Goal: Task Accomplishment & Management: Use online tool/utility

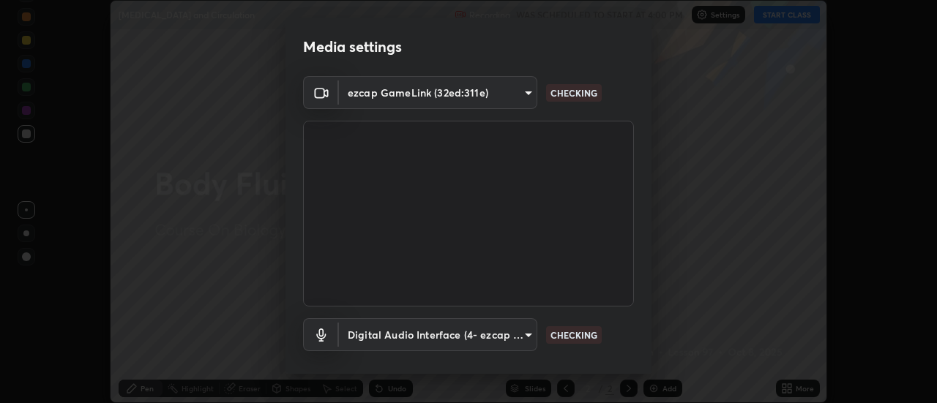
scroll to position [76, 0]
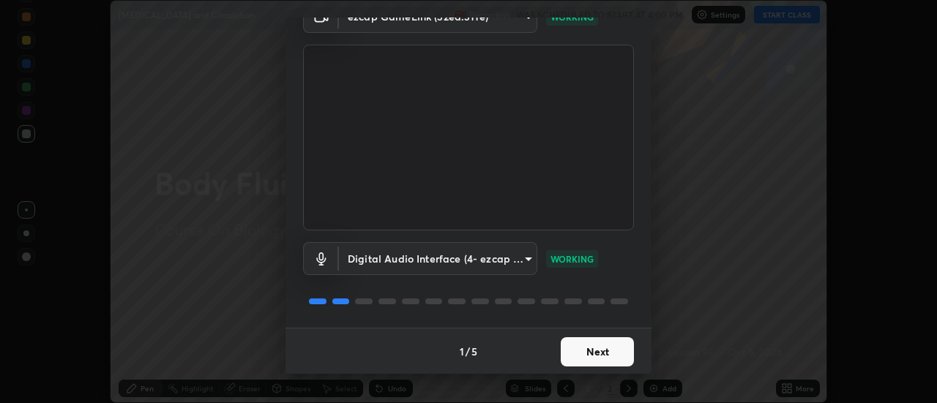
click at [577, 359] on button "Next" at bounding box center [597, 351] width 73 height 29
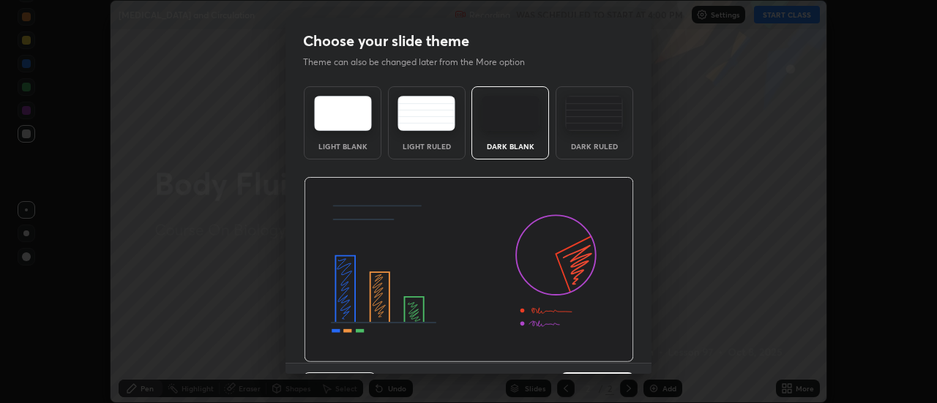
click at [578, 357] on img at bounding box center [469, 270] width 330 height 186
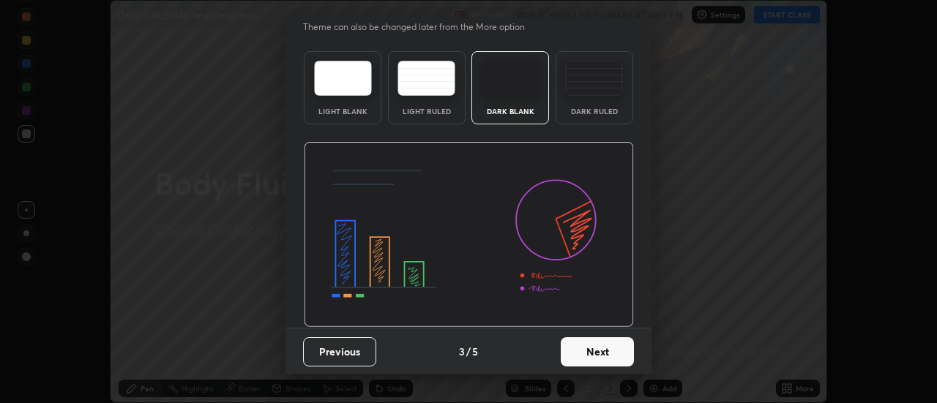
click at [574, 358] on button "Next" at bounding box center [597, 351] width 73 height 29
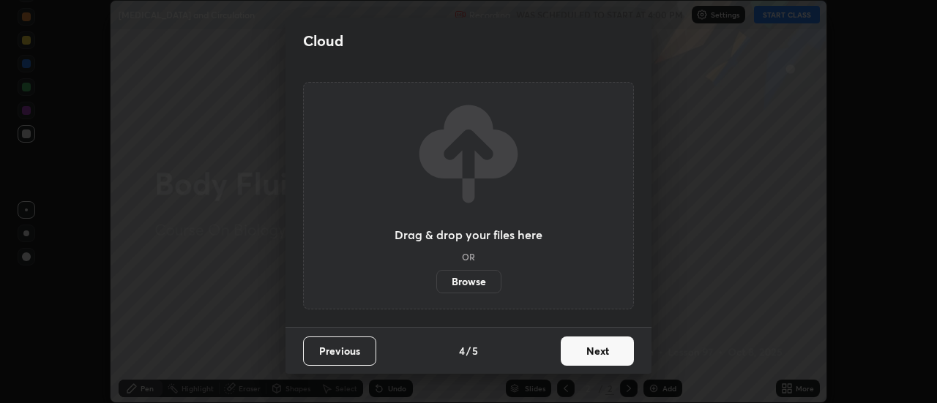
scroll to position [0, 0]
click at [577, 360] on button "Next" at bounding box center [597, 351] width 73 height 29
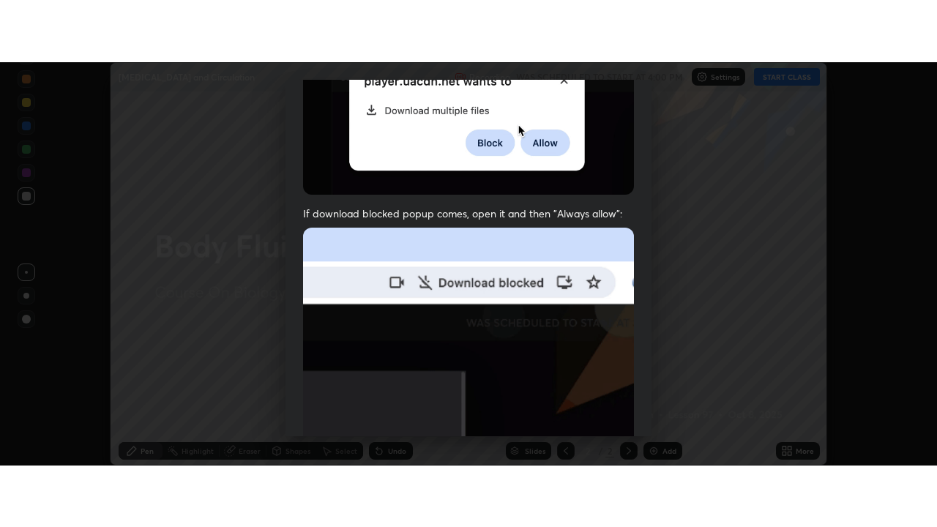
scroll to position [375, 0]
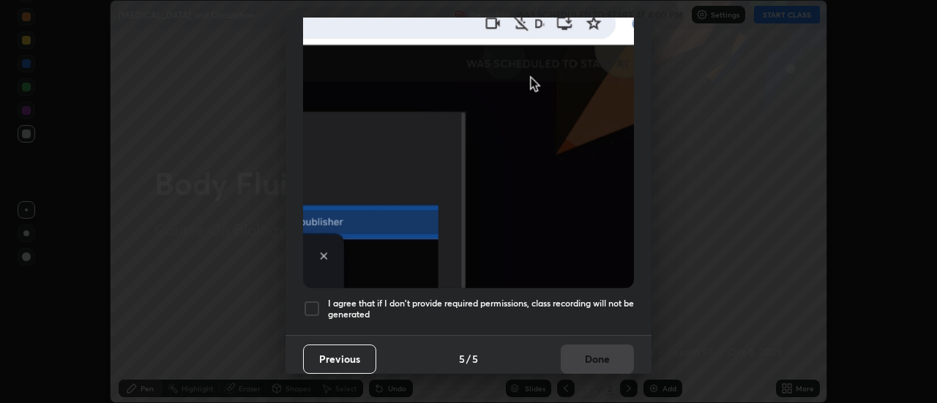
click at [310, 300] on div at bounding box center [312, 309] width 18 height 18
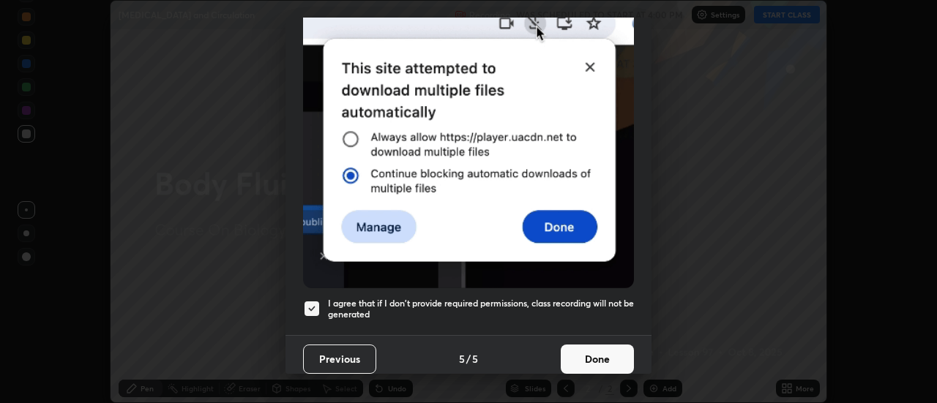
click at [579, 350] on button "Done" at bounding box center [597, 359] width 73 height 29
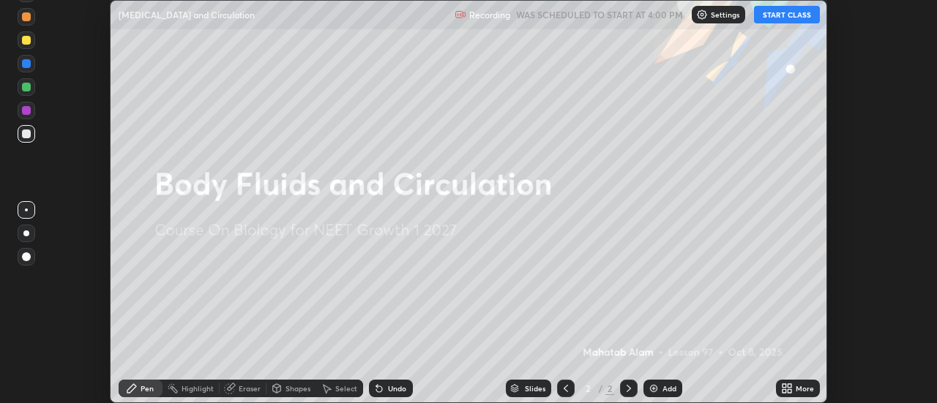
click at [790, 16] on button "START CLASS" at bounding box center [787, 15] width 66 height 18
click at [786, 389] on icon at bounding box center [784, 391] width 4 height 4
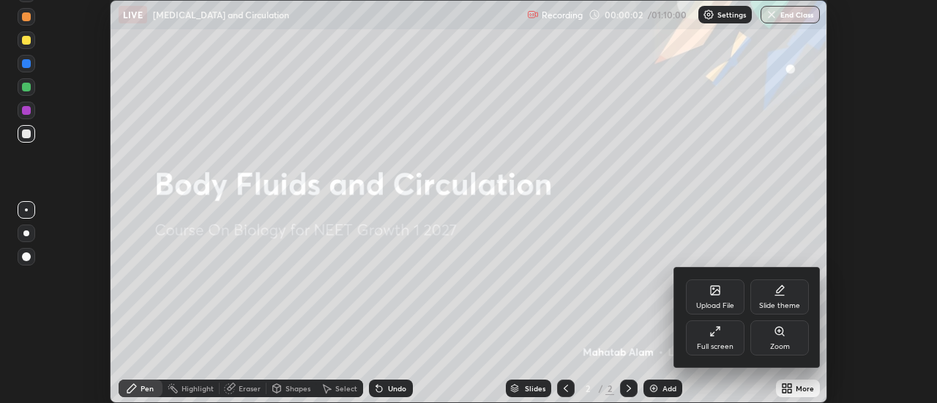
click at [720, 340] on div "Full screen" at bounding box center [715, 338] width 59 height 35
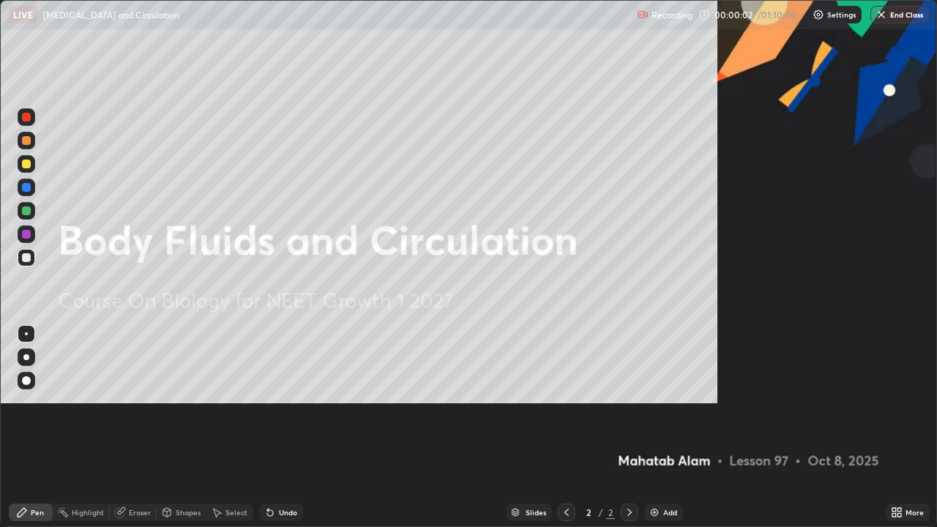
scroll to position [527, 937]
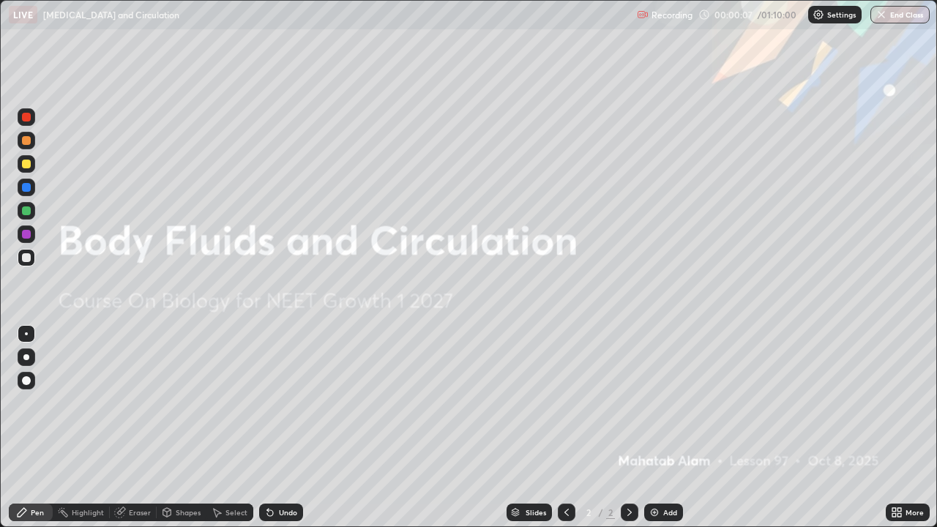
click at [26, 120] on div at bounding box center [26, 117] width 9 height 9
click at [656, 402] on img at bounding box center [654, 512] width 12 height 12
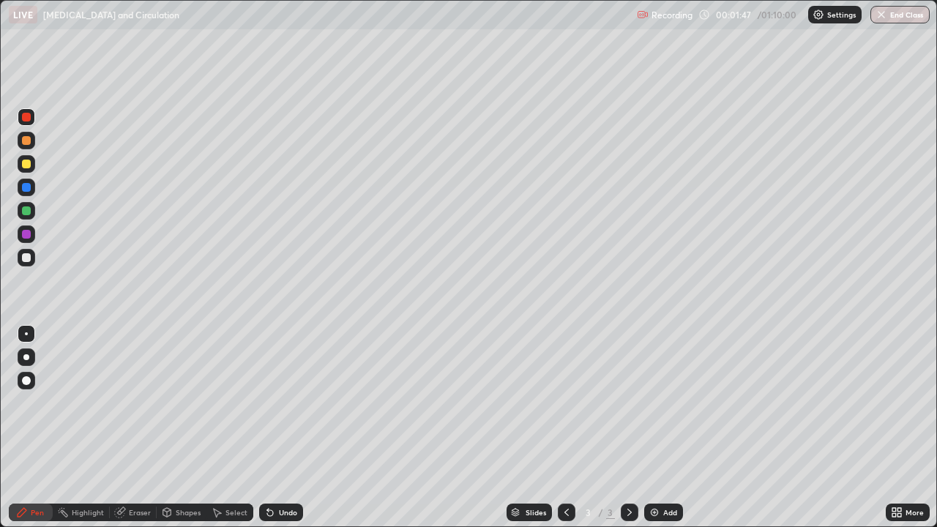
click at [28, 113] on div at bounding box center [26, 117] width 9 height 9
click at [143, 402] on div "Eraser" at bounding box center [133, 512] width 47 height 18
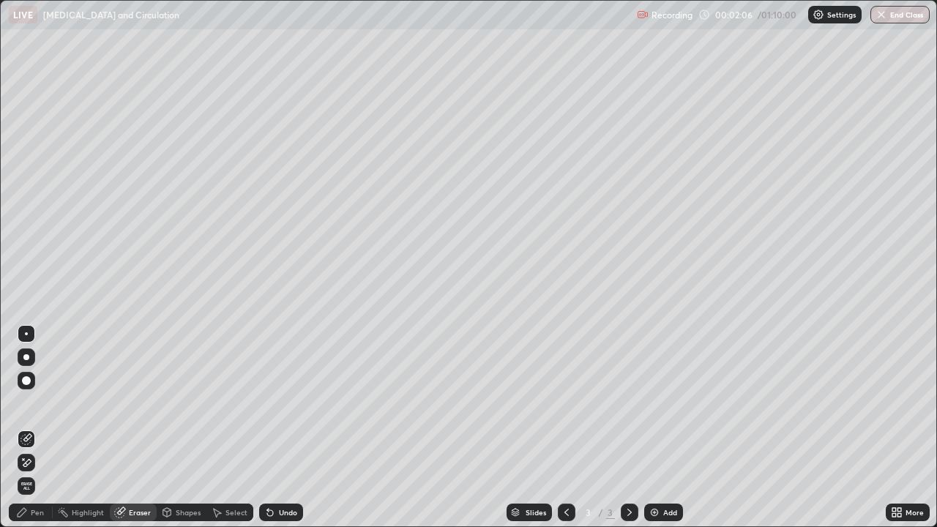
click at [37, 402] on div "Pen" at bounding box center [31, 512] width 44 height 18
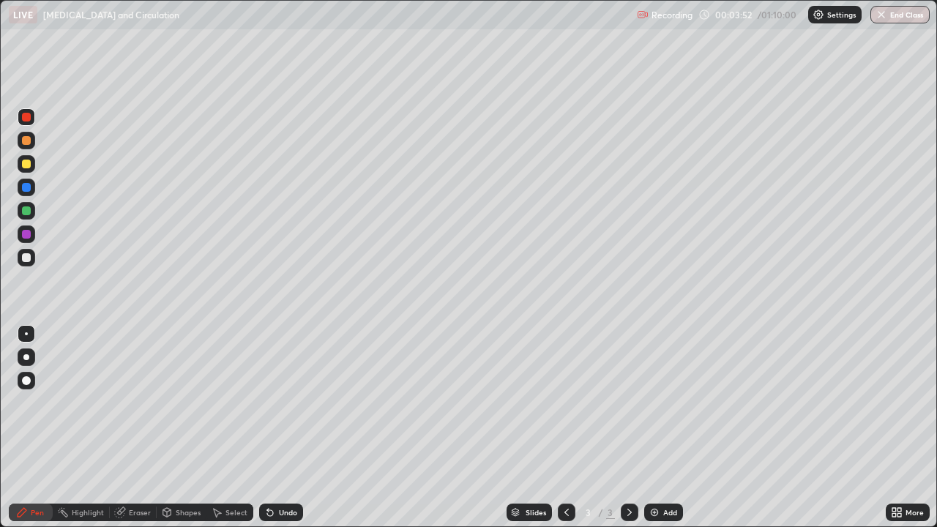
click at [29, 212] on div at bounding box center [26, 210] width 9 height 9
click at [32, 161] on div at bounding box center [27, 164] width 18 height 18
click at [506, 402] on div "Slides" at bounding box center [528, 512] width 45 height 18
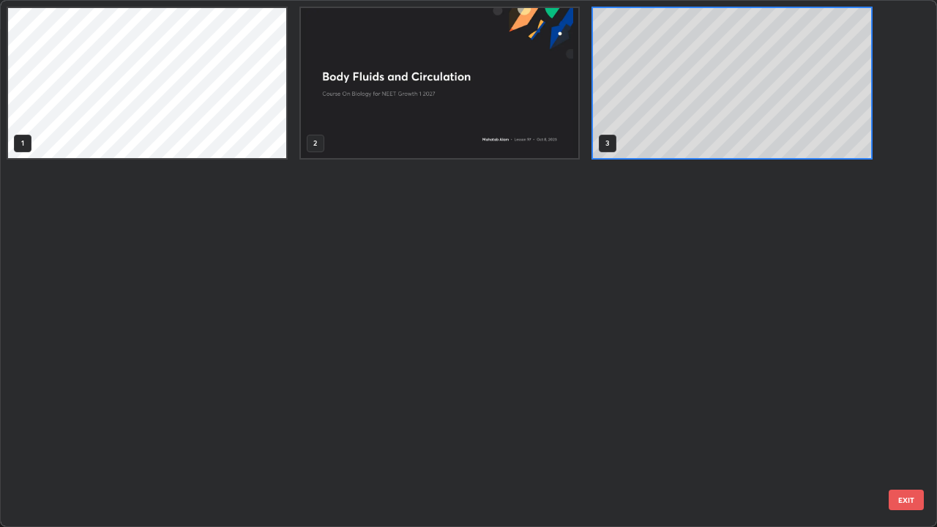
scroll to position [521, 928]
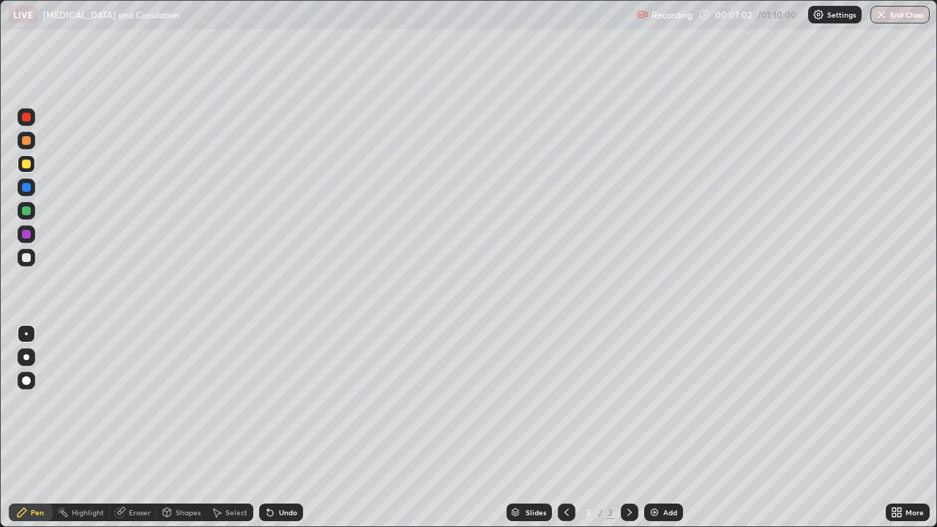
click at [656, 402] on div "Add" at bounding box center [663, 512] width 39 height 18
click at [29, 119] on div at bounding box center [26, 117] width 9 height 9
click at [26, 161] on div at bounding box center [26, 164] width 9 height 9
click at [139, 402] on div "Eraser" at bounding box center [133, 512] width 47 height 18
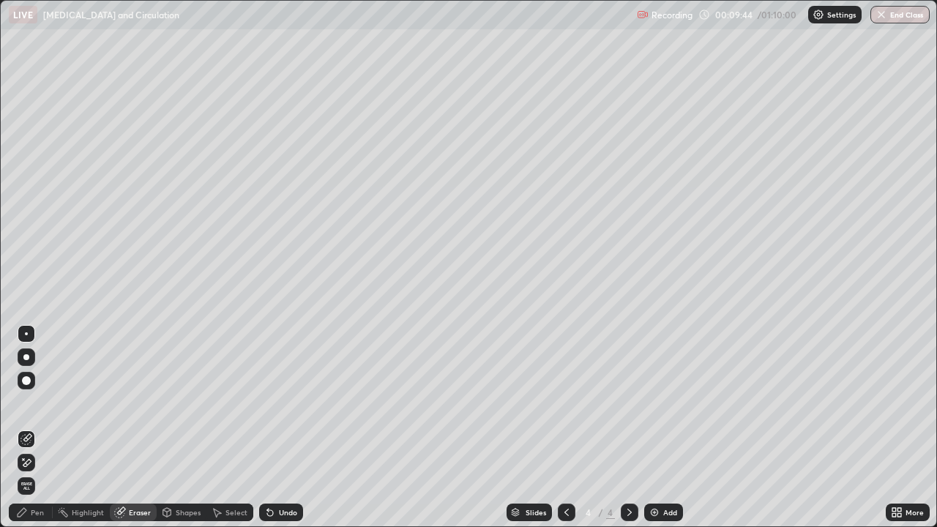
click at [40, 402] on div "Pen" at bounding box center [31, 512] width 44 height 18
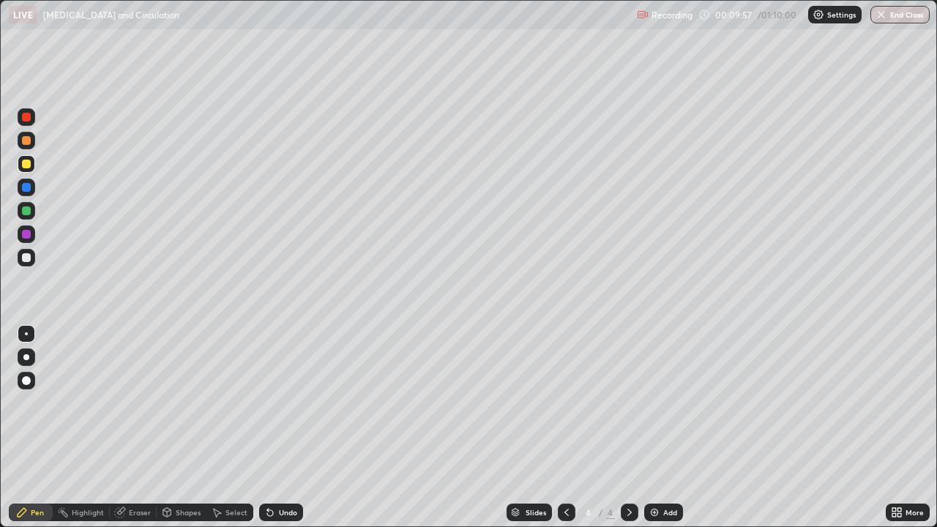
click at [31, 234] on div at bounding box center [27, 234] width 18 height 18
click at [29, 166] on div at bounding box center [26, 164] width 9 height 9
click at [27, 117] on div at bounding box center [26, 117] width 9 height 9
click at [657, 402] on img at bounding box center [654, 512] width 12 height 12
click at [28, 164] on div at bounding box center [26, 164] width 9 height 9
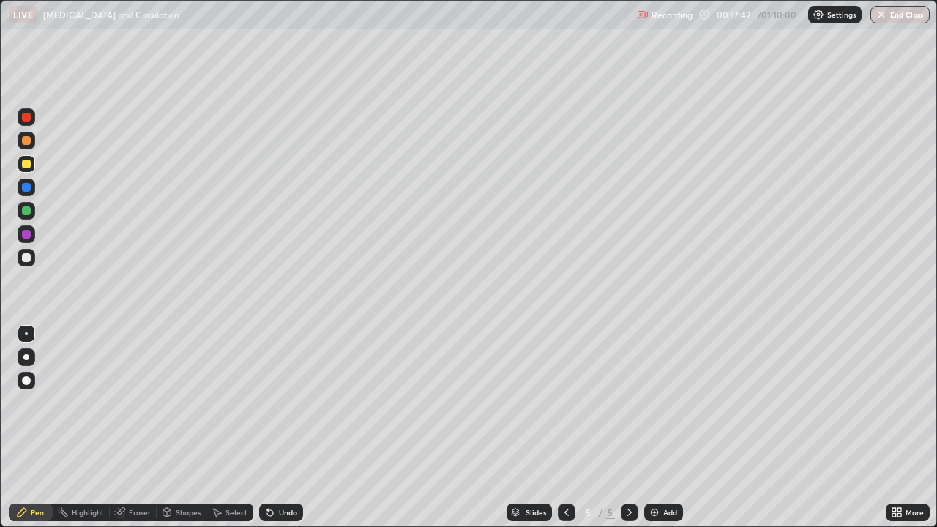
click at [237, 402] on div "Select" at bounding box center [236, 512] width 22 height 7
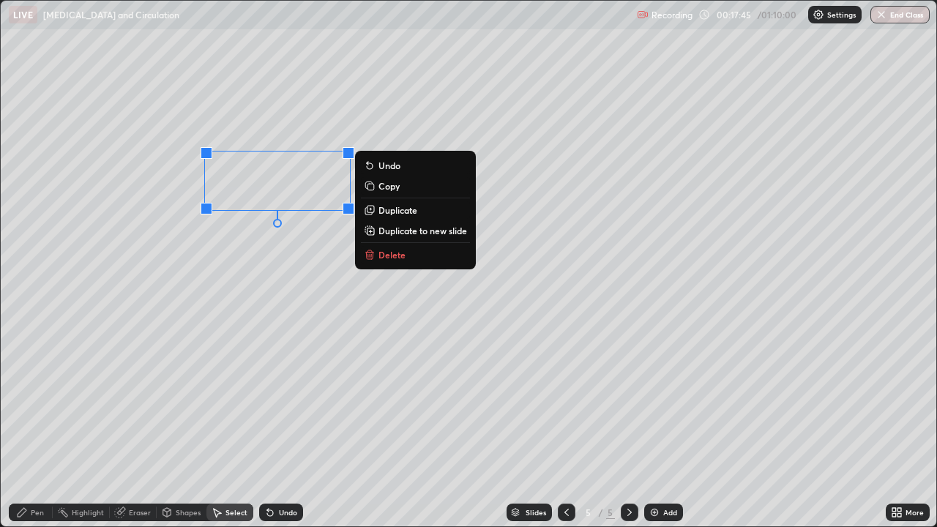
click at [397, 184] on p "Copy" at bounding box center [388, 186] width 21 height 12
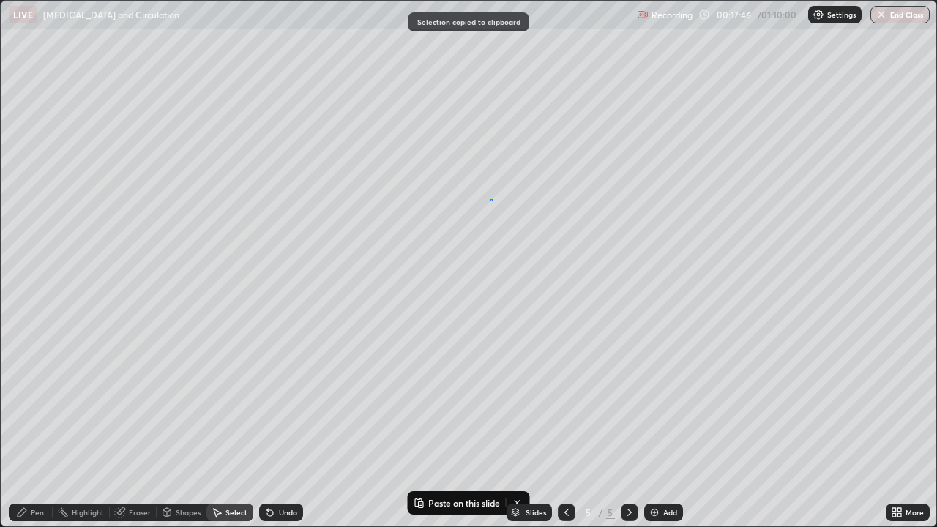
click at [490, 199] on div "0 ° Undo Copy Paste here Duplicate Duplicate to new slide Delete" at bounding box center [469, 264] width 936 height 526
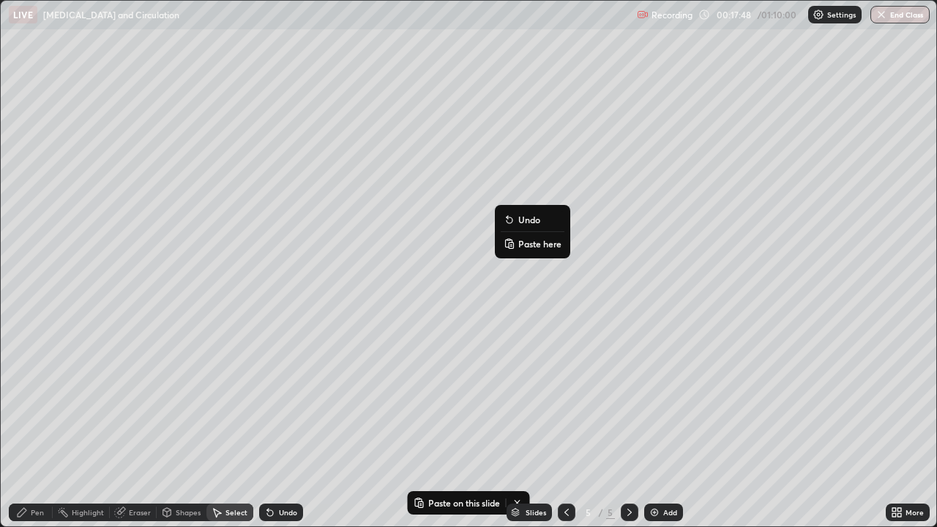
click at [518, 243] on p "Paste here" at bounding box center [539, 244] width 43 height 12
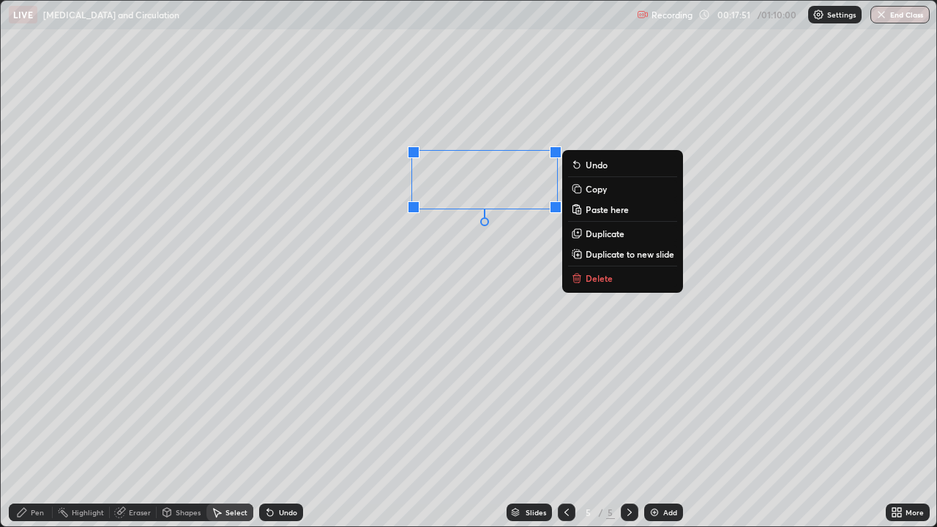
click at [446, 247] on div "0 ° Undo Copy Paste here Duplicate Duplicate to new slide Delete" at bounding box center [469, 264] width 936 height 526
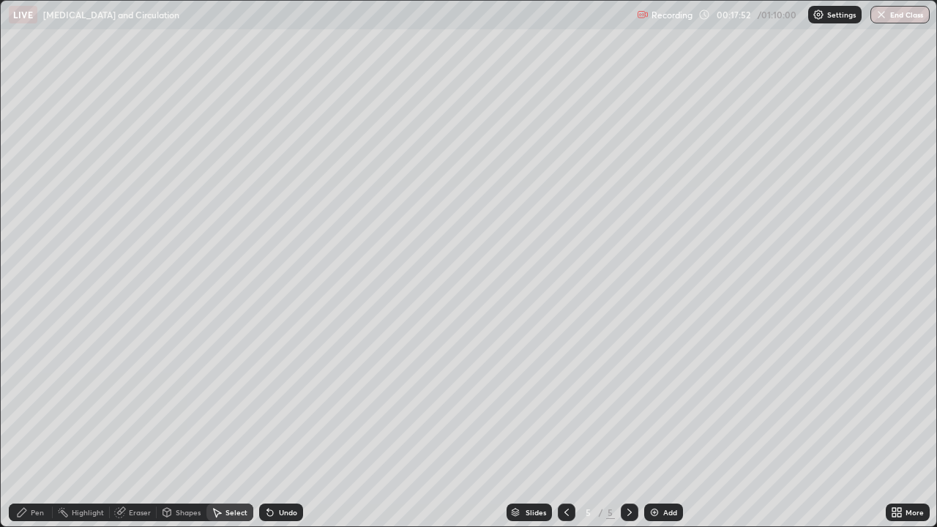
click at [38, 402] on div "Pen" at bounding box center [37, 512] width 13 height 7
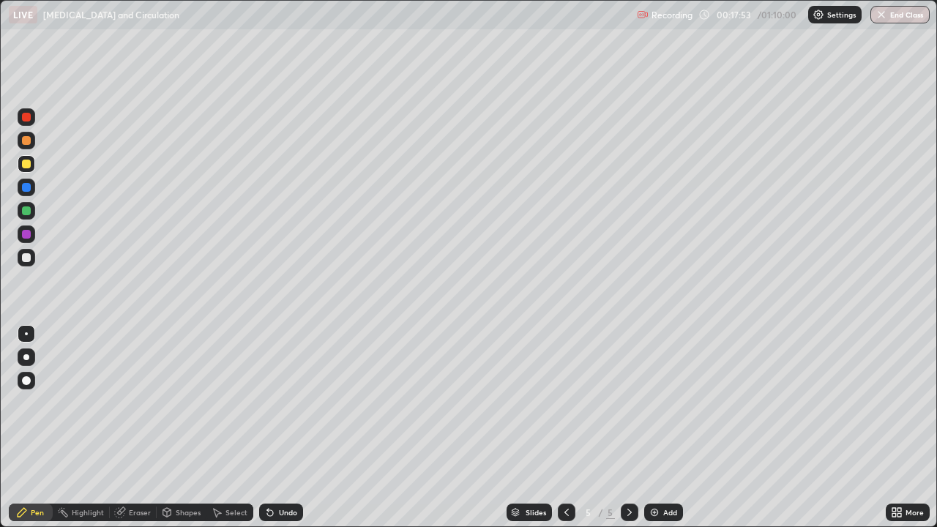
click at [26, 118] on div at bounding box center [26, 117] width 9 height 9
click at [132, 402] on div "Eraser" at bounding box center [140, 512] width 22 height 7
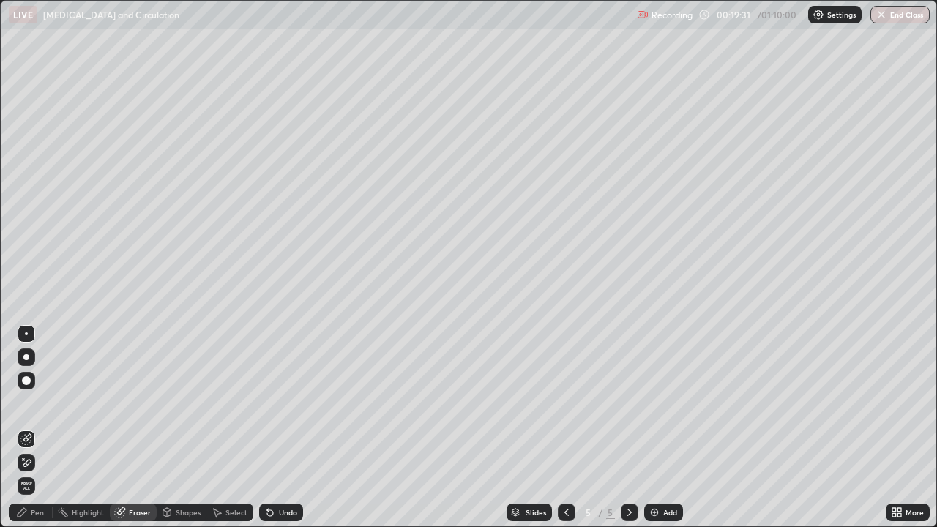
click at [24, 402] on icon at bounding box center [27, 462] width 8 height 7
click at [34, 402] on div "Pen" at bounding box center [31, 512] width 44 height 18
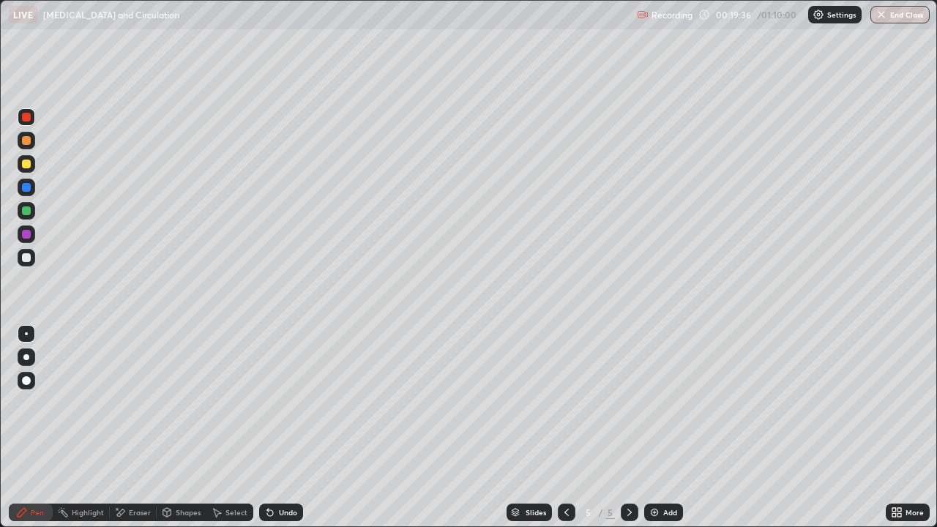
click at [27, 258] on div at bounding box center [26, 257] width 9 height 9
click at [29, 116] on div at bounding box center [26, 117] width 9 height 9
click at [29, 164] on div at bounding box center [26, 164] width 9 height 9
click at [558, 402] on div at bounding box center [567, 512] width 18 height 18
click at [565, 402] on icon at bounding box center [567, 512] width 12 height 12
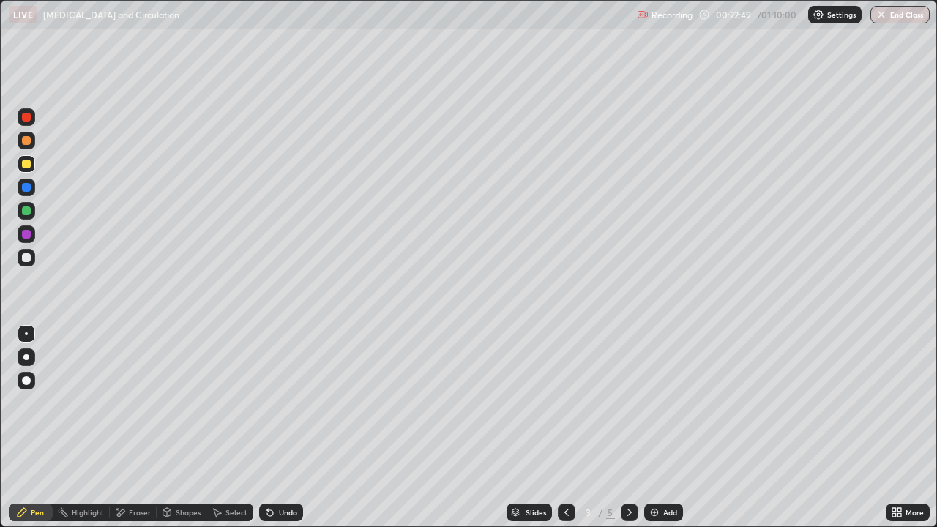
click at [629, 402] on icon at bounding box center [629, 512] width 4 height 7
click at [649, 402] on div "Add" at bounding box center [663, 512] width 39 height 18
click at [26, 119] on div at bounding box center [26, 117] width 9 height 9
click at [27, 164] on div at bounding box center [26, 164] width 9 height 9
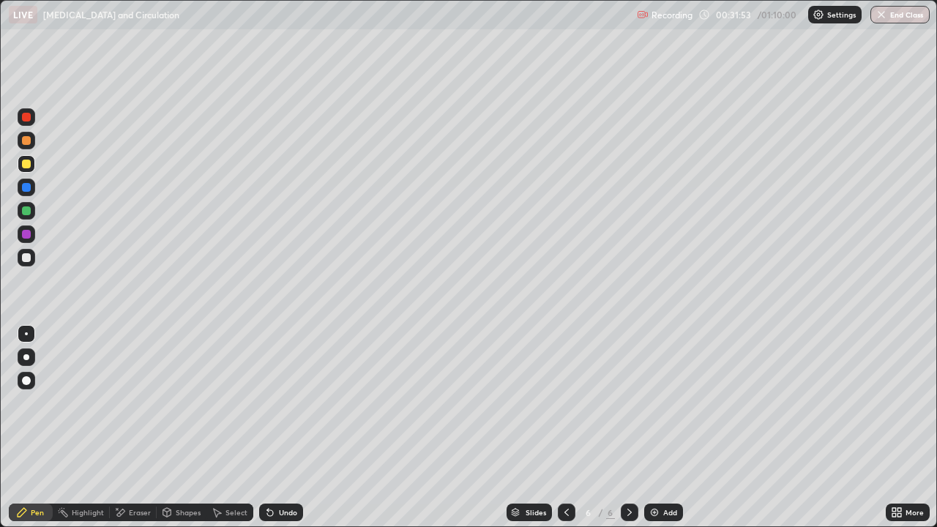
click at [29, 171] on div at bounding box center [27, 164] width 18 height 18
click at [138, 402] on div "Eraser" at bounding box center [140, 512] width 22 height 7
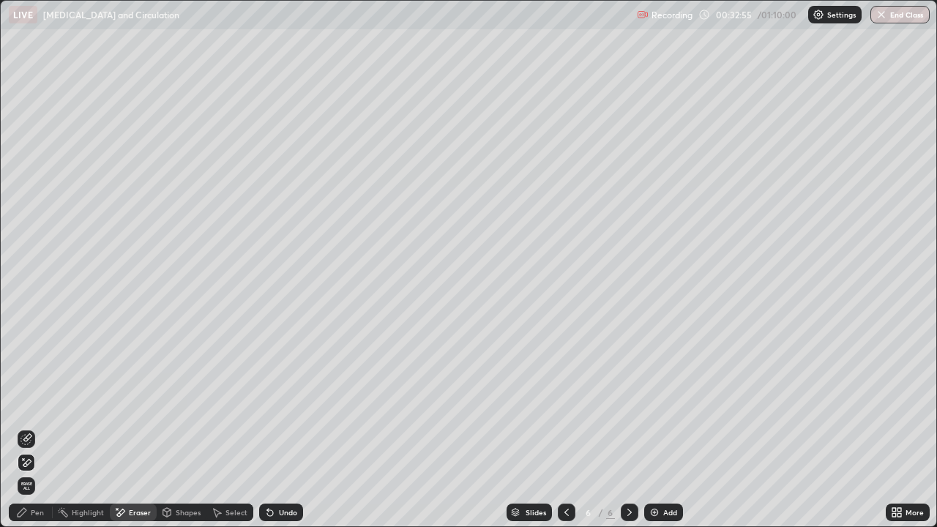
click at [39, 402] on div "Pen" at bounding box center [31, 512] width 44 height 18
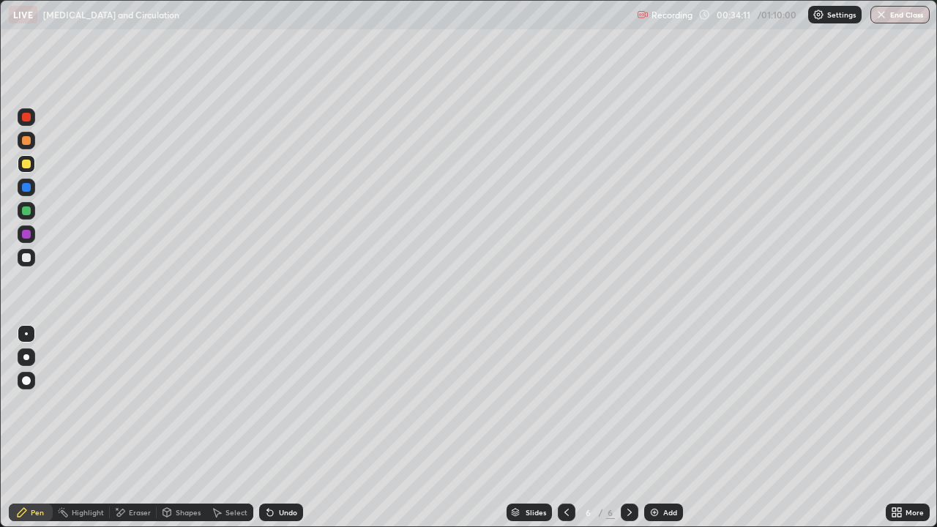
click at [657, 402] on img at bounding box center [654, 512] width 12 height 12
click at [26, 121] on div at bounding box center [26, 117] width 9 height 9
click at [149, 402] on div "Eraser" at bounding box center [140, 512] width 22 height 7
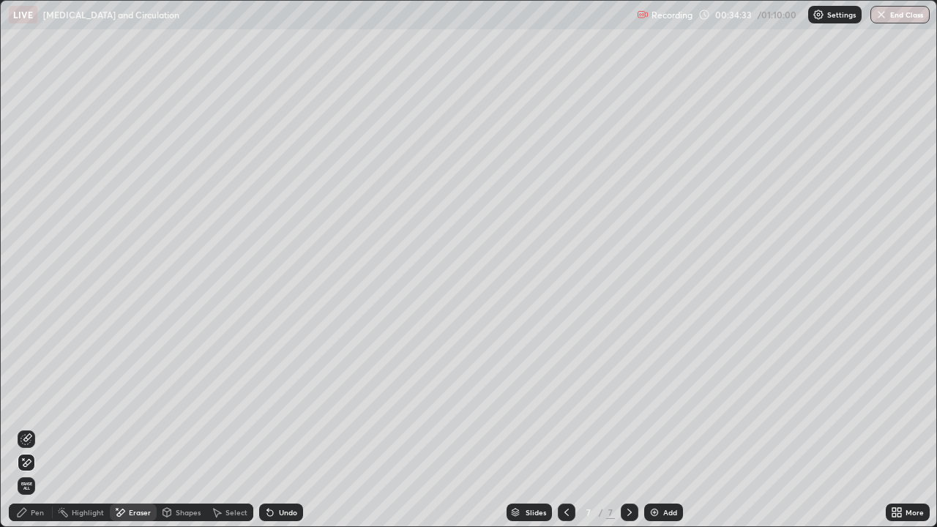
click at [37, 402] on div "Pen" at bounding box center [37, 512] width 13 height 7
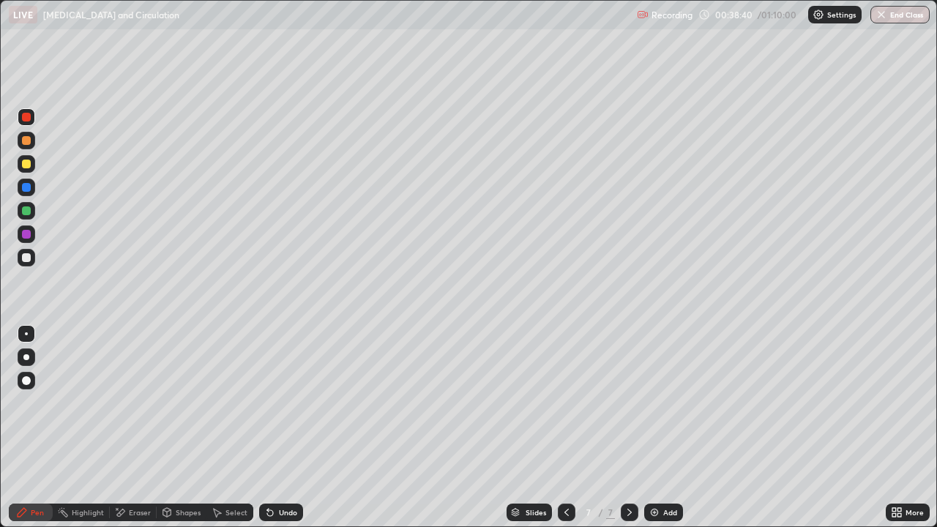
click at [30, 168] on div at bounding box center [27, 164] width 18 height 18
click at [141, 402] on div "Eraser" at bounding box center [140, 512] width 22 height 7
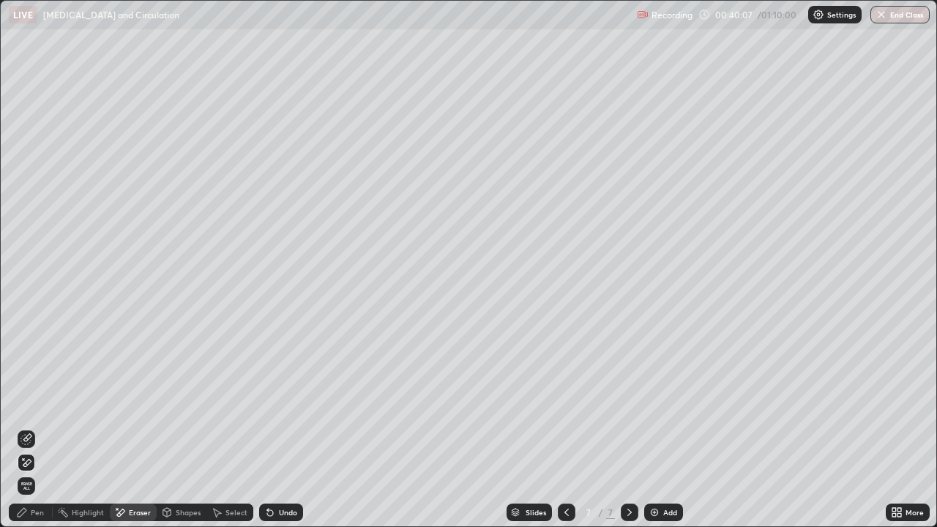
click at [40, 402] on div "Pen" at bounding box center [31, 512] width 44 height 18
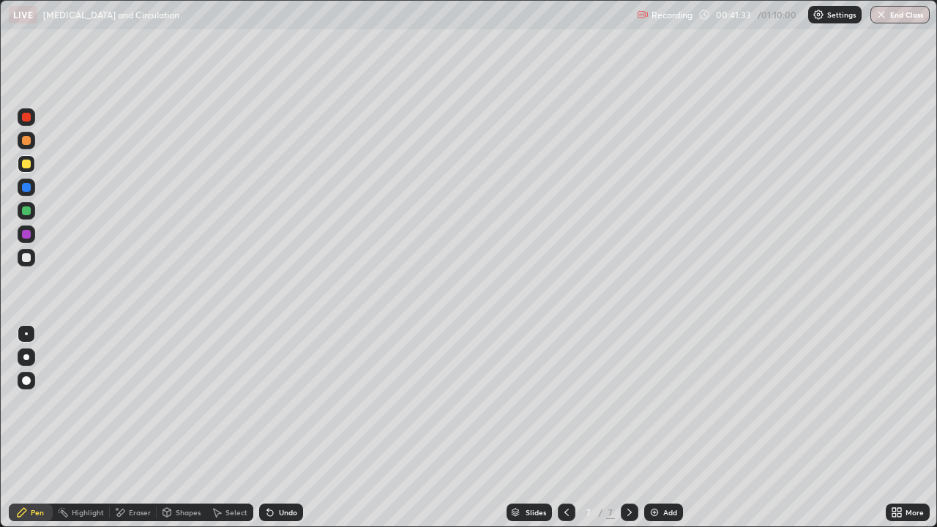
click at [561, 402] on div at bounding box center [567, 512] width 18 height 18
click at [628, 402] on icon at bounding box center [629, 512] width 12 height 12
click at [893, 15] on button "End Class" at bounding box center [899, 15] width 59 height 18
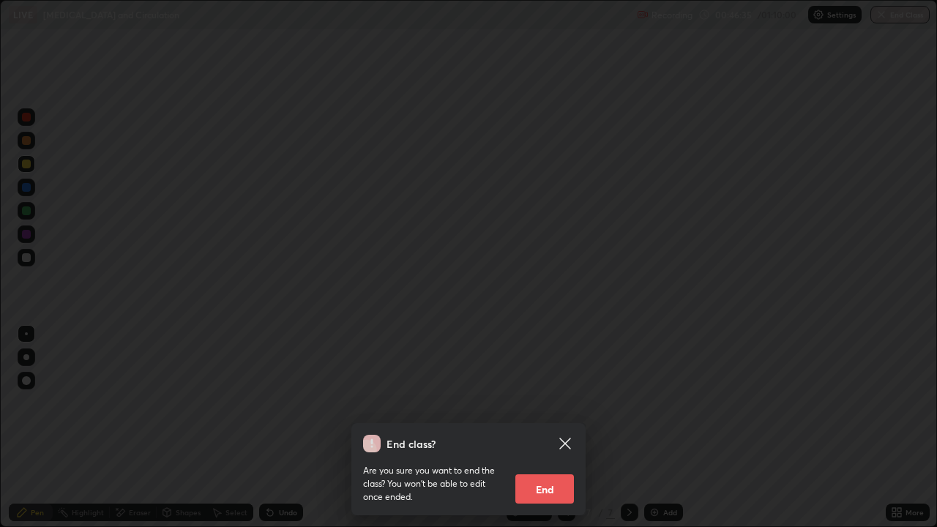
click at [541, 402] on button "End" at bounding box center [544, 488] width 59 height 29
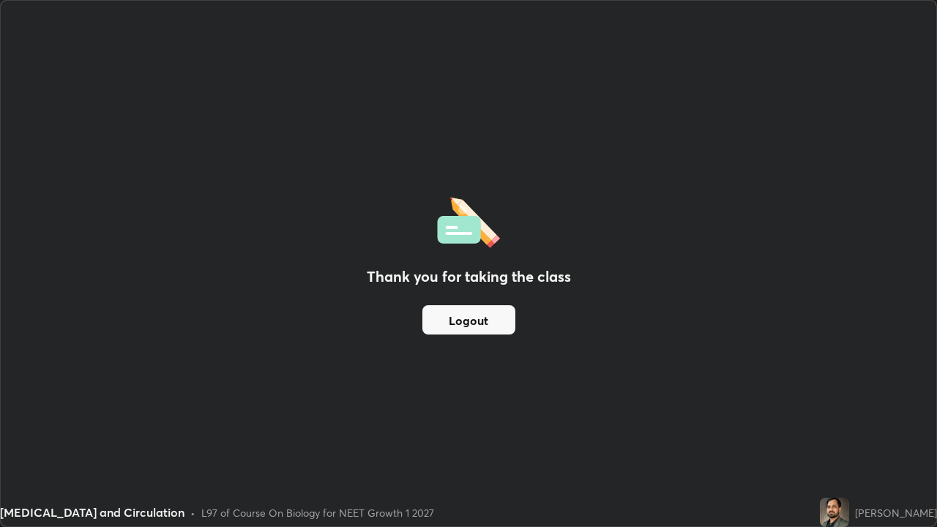
click at [468, 315] on button "Logout" at bounding box center [468, 319] width 93 height 29
